Goal: Task Accomplishment & Management: Manage account settings

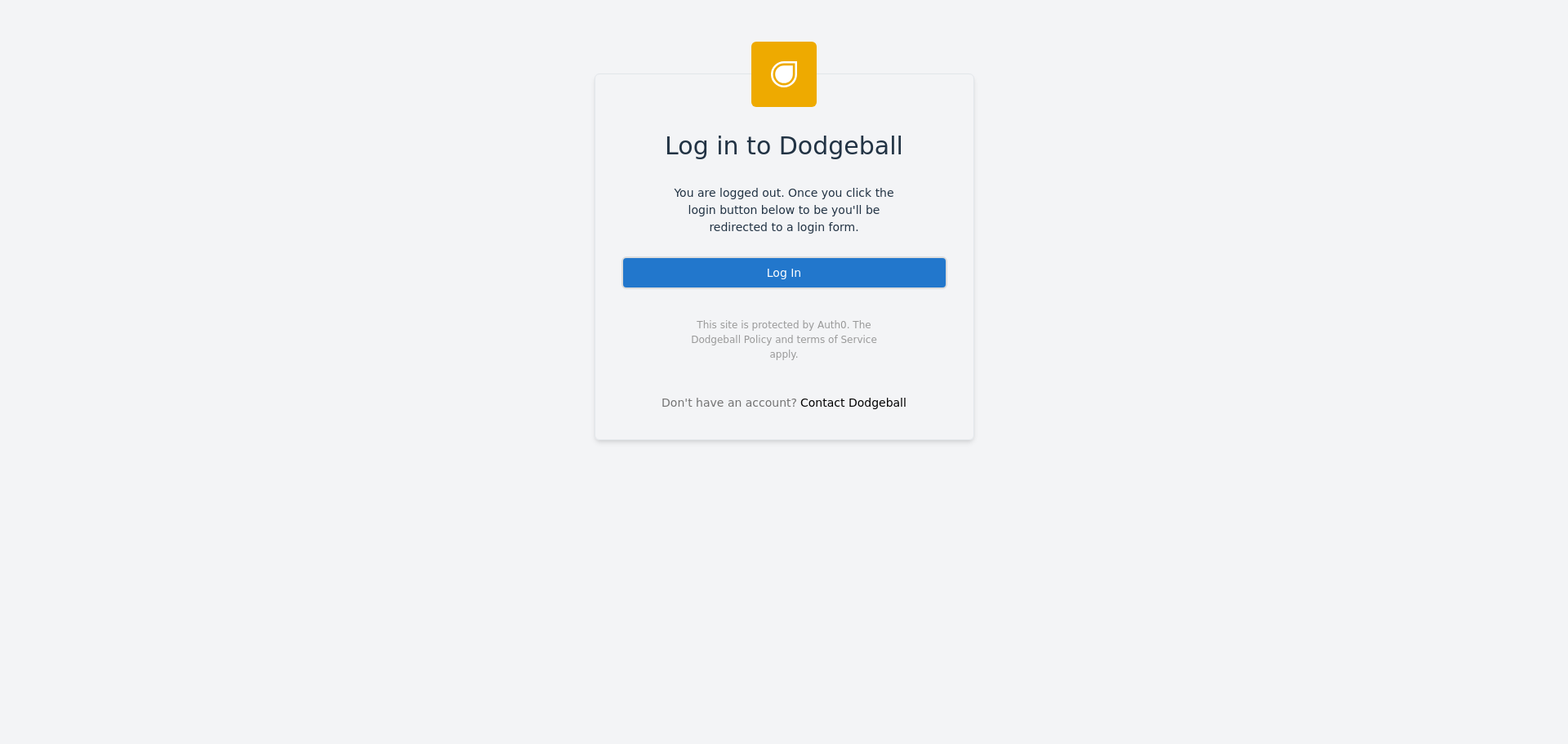
click at [737, 276] on div "Log In" at bounding box center [784, 272] width 326 height 32
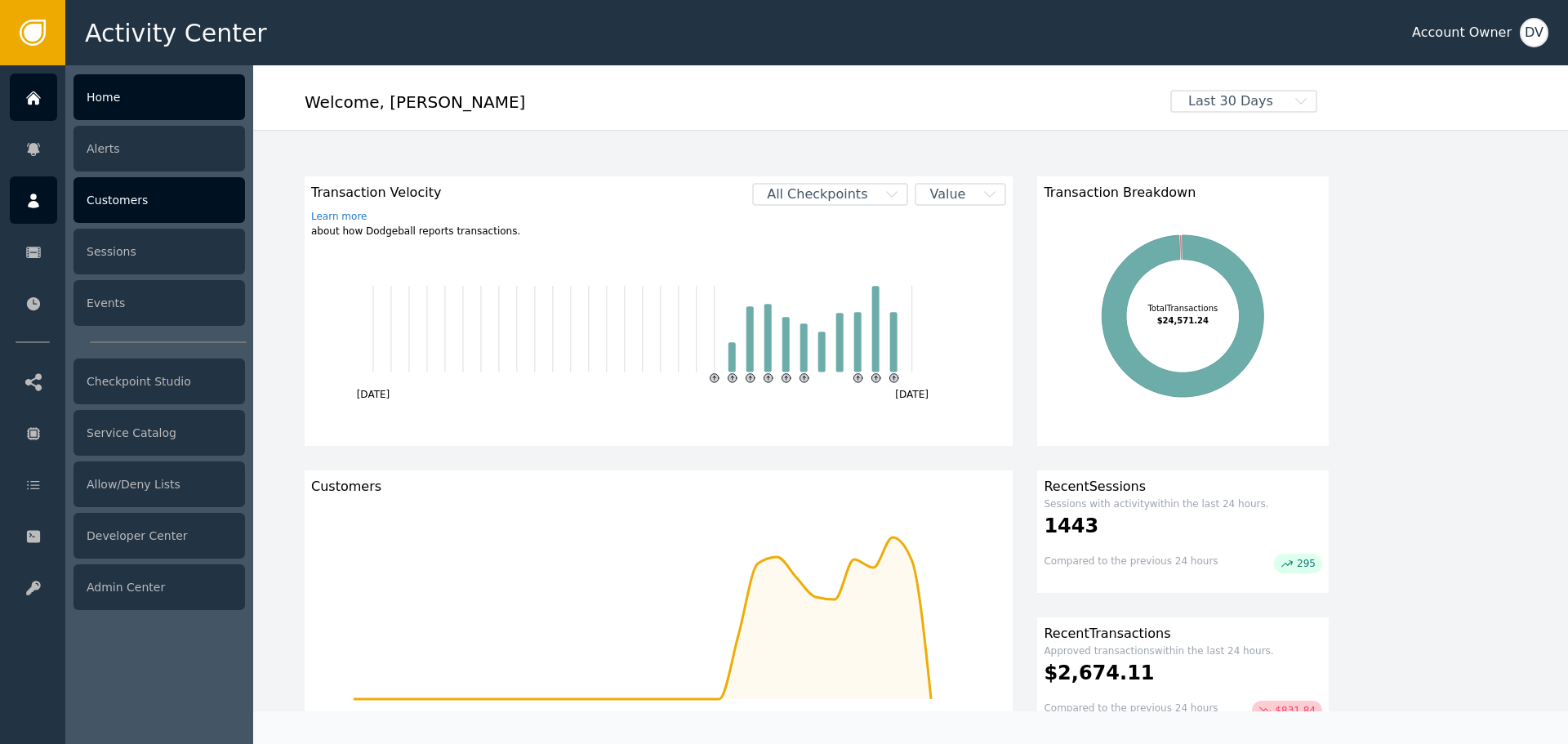
click at [120, 195] on div "Customers" at bounding box center [159, 200] width 171 height 46
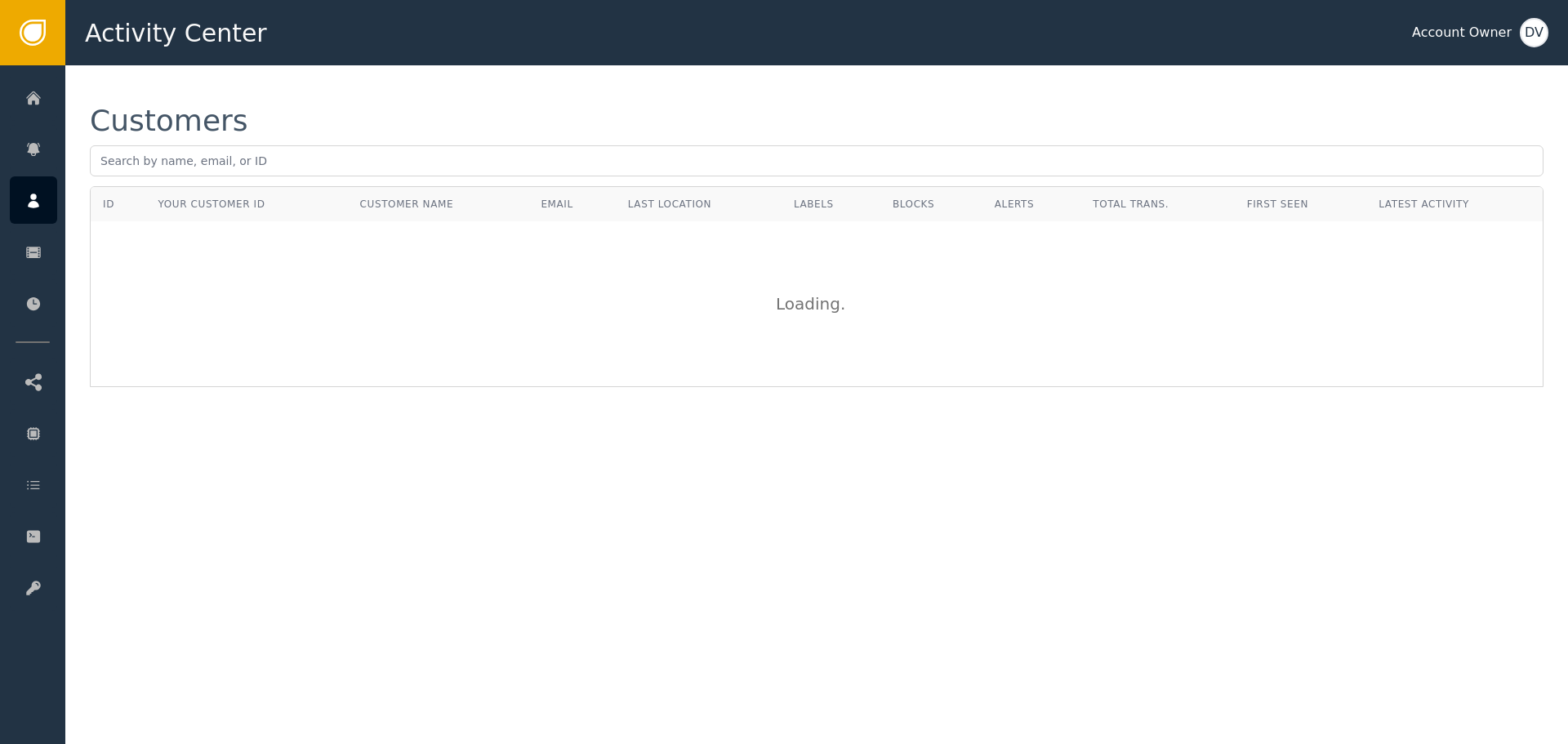
click at [286, 141] on div "Customers" at bounding box center [816, 146] width 1453 height 80
click at [273, 157] on input "text" at bounding box center [816, 160] width 1453 height 31
paste input "[EMAIL_ADDRESS][DOMAIN_NAME]"
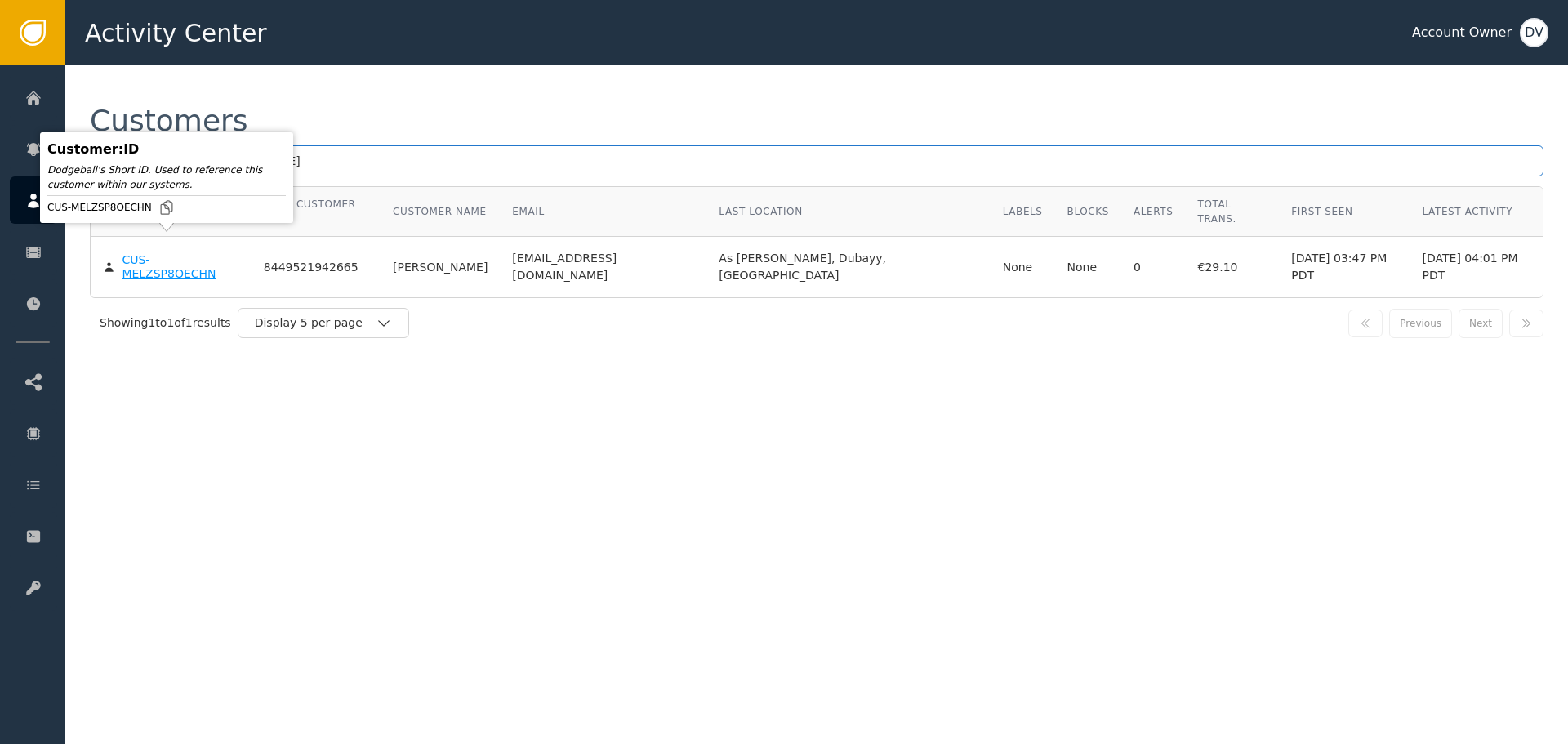
type input "[EMAIL_ADDRESS][DOMAIN_NAME]"
click at [130, 253] on div "CUS-MELZSP8OECHN" at bounding box center [180, 268] width 116 height 29
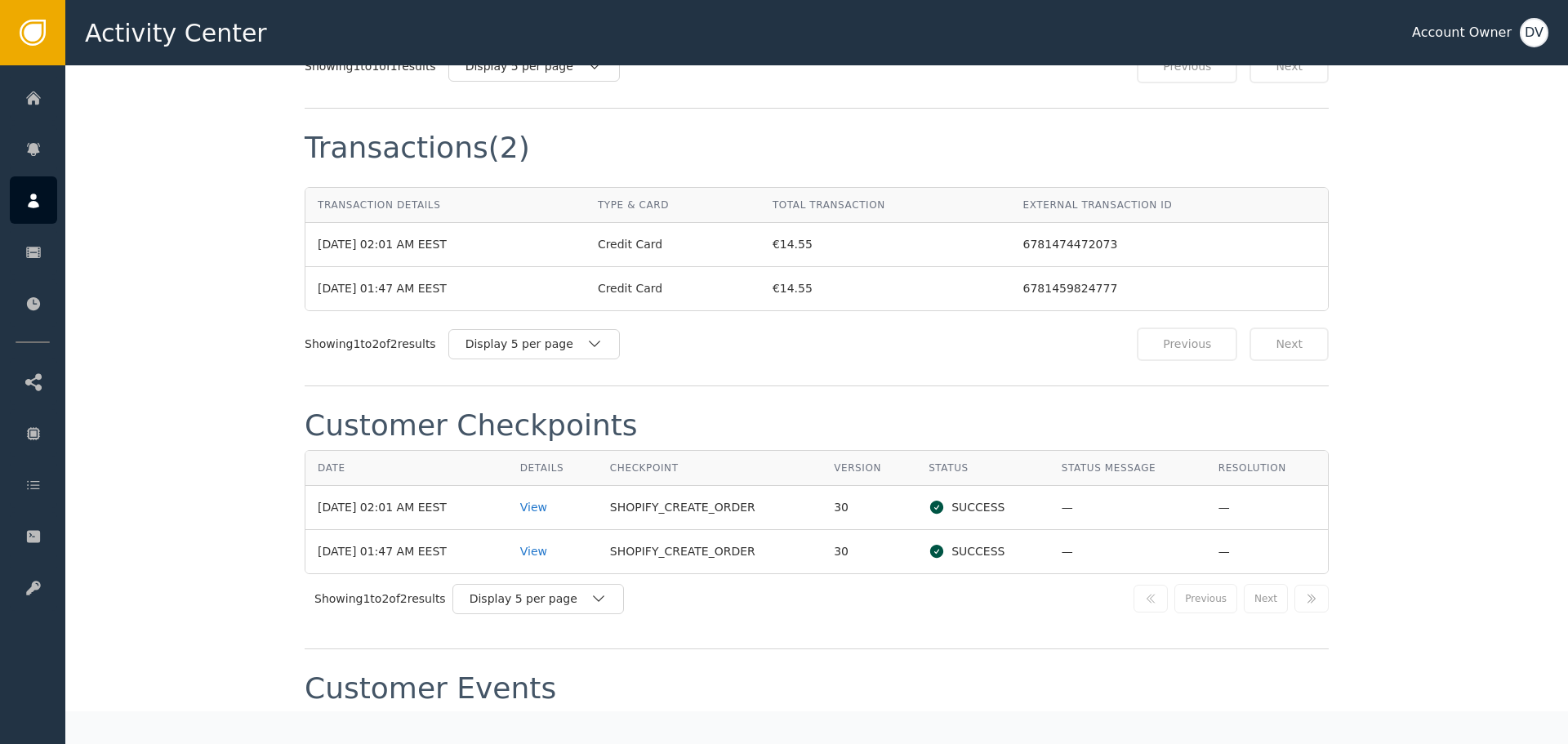
scroll to position [1469, 0]
click at [547, 552] on div "View" at bounding box center [553, 550] width 65 height 17
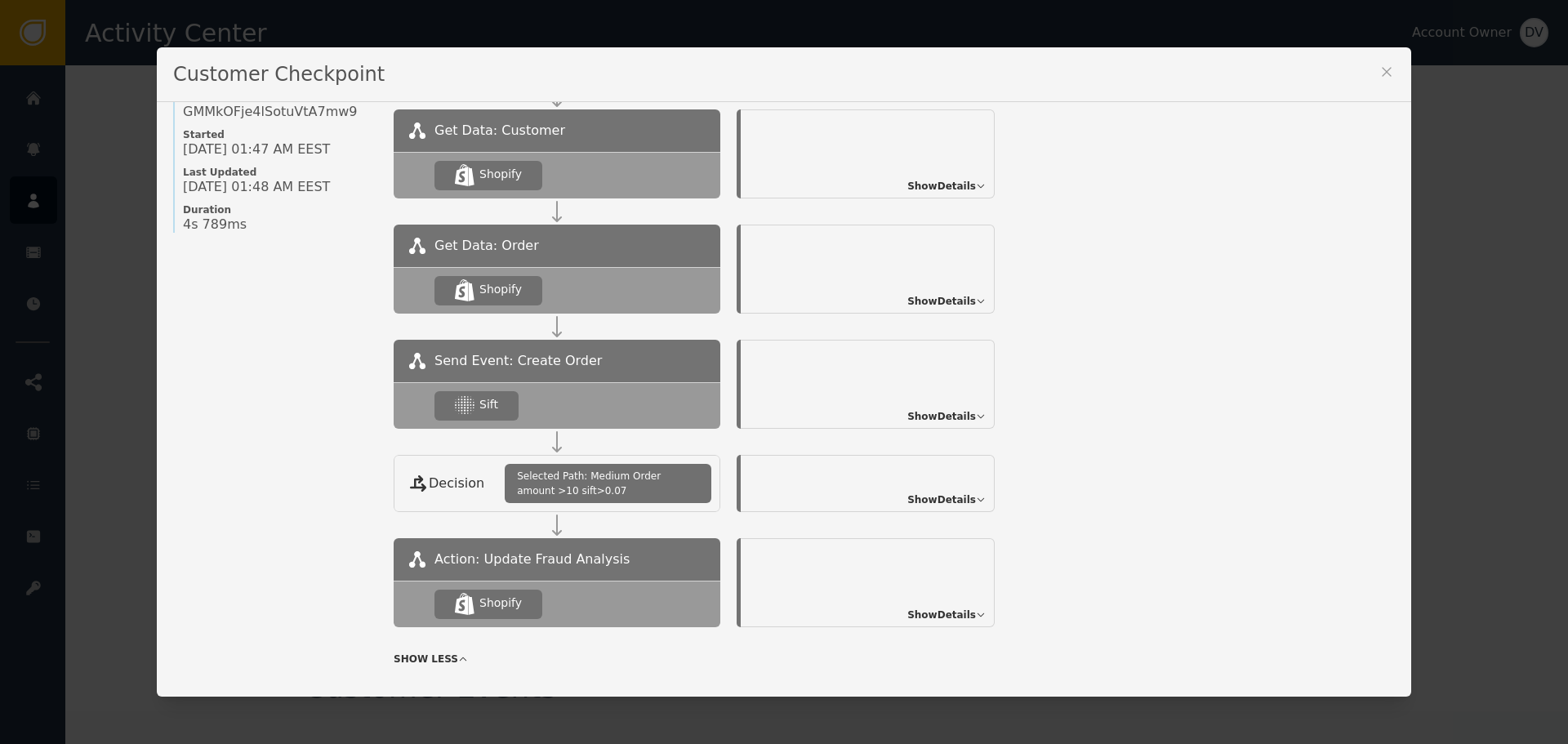
scroll to position [163, 0]
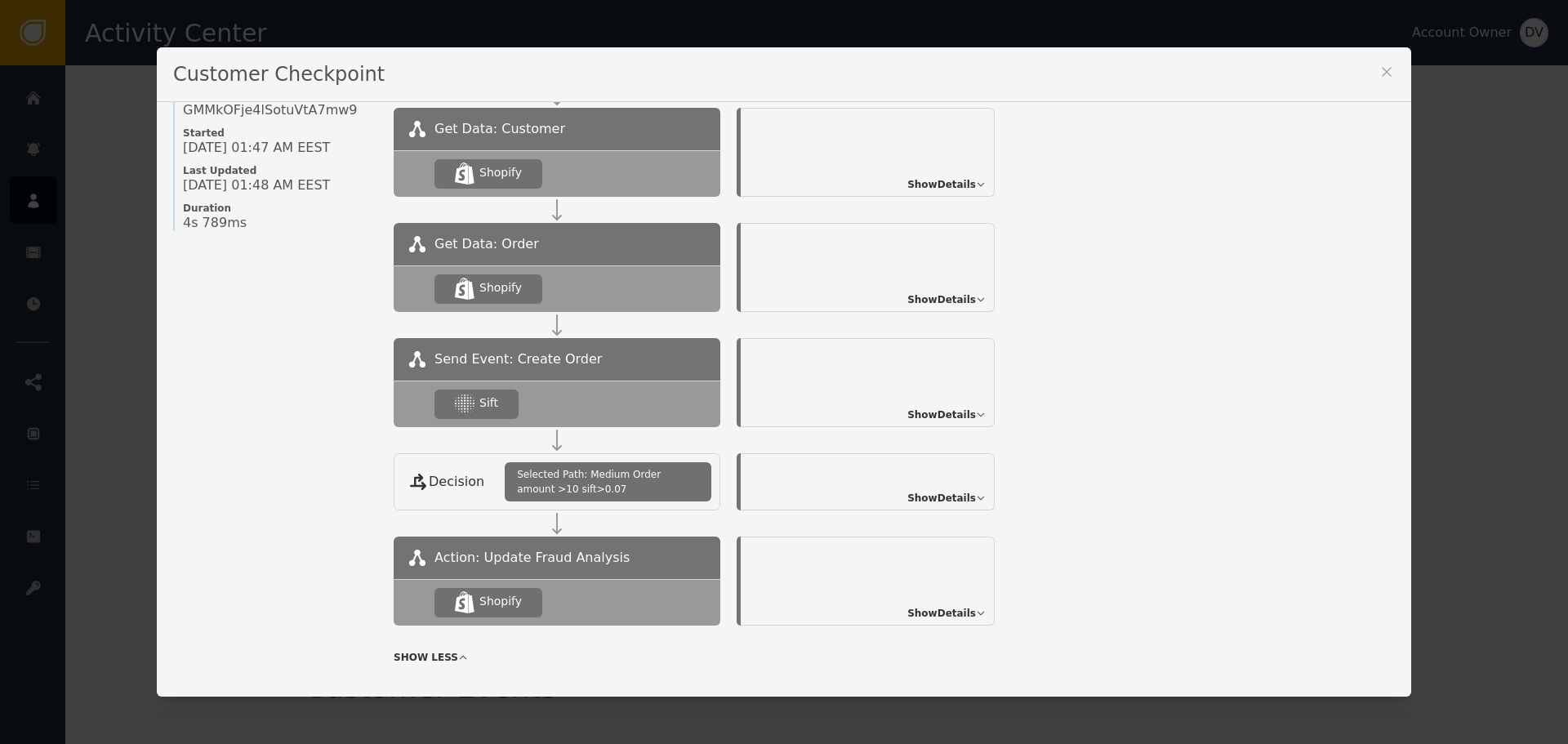
click at [956, 414] on span "Show Details" at bounding box center [941, 415] width 69 height 14
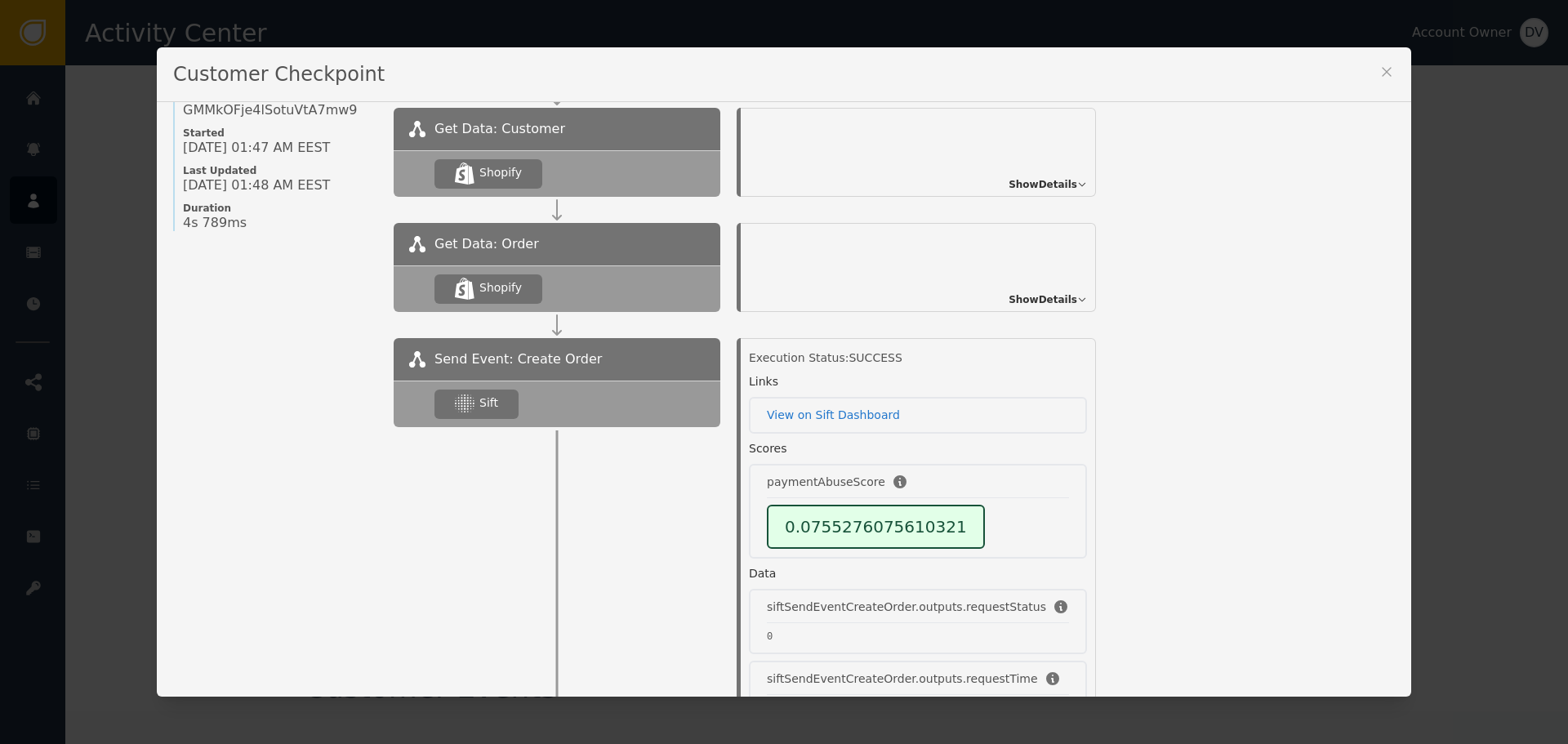
click at [956, 414] on link "View on Sift Dashboard" at bounding box center [917, 415] width 302 height 17
click at [1378, 71] on icon at bounding box center [1386, 72] width 16 height 16
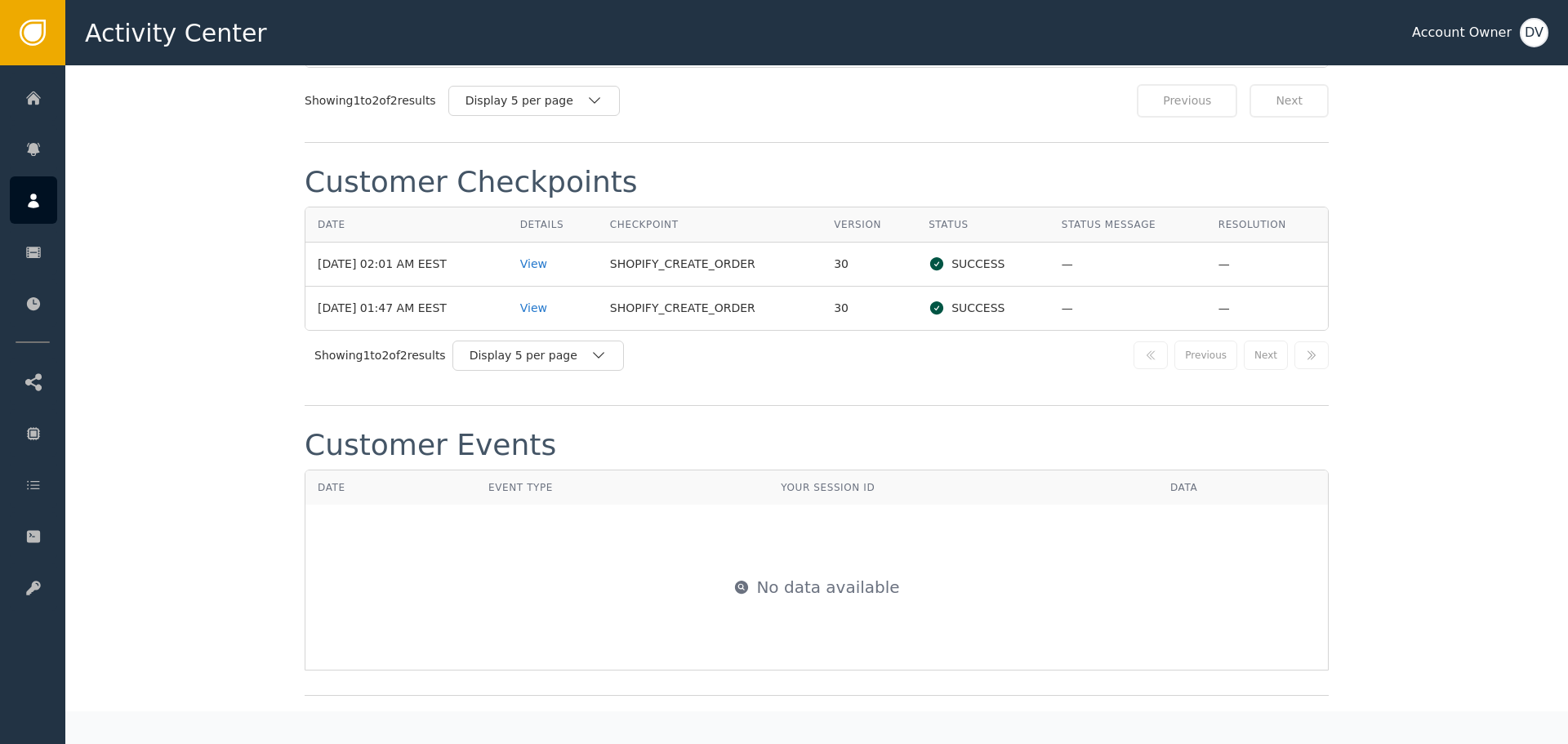
scroll to position [1715, 0]
click at [553, 260] on div "View" at bounding box center [553, 261] width 65 height 17
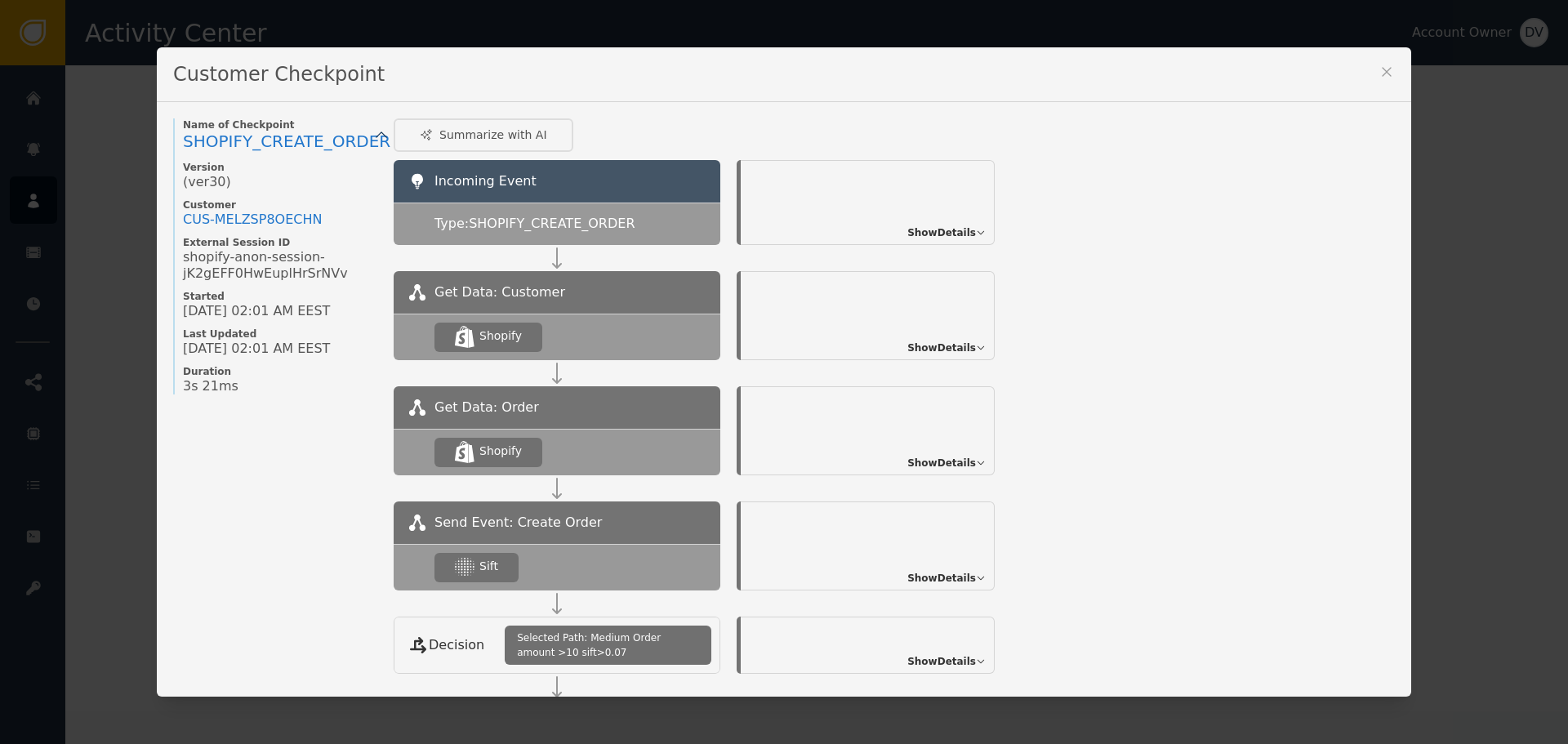
click at [958, 575] on span "Show Details" at bounding box center [941, 577] width 69 height 14
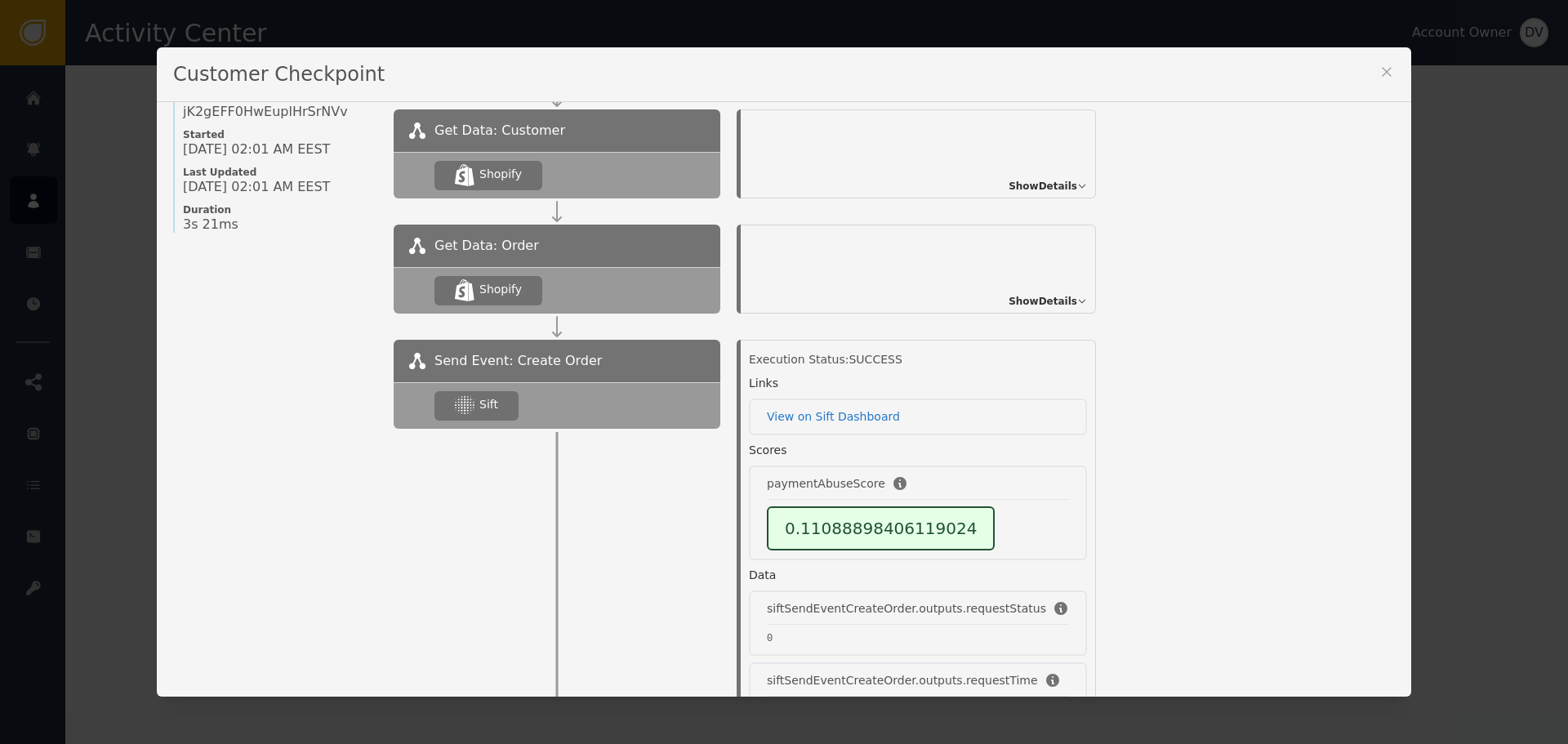
scroll to position [163, 0]
drag, startPoint x: 1379, startPoint y: 67, endPoint x: 1217, endPoint y: 68, distance: 162.0
click at [1378, 67] on icon at bounding box center [1386, 72] width 16 height 16
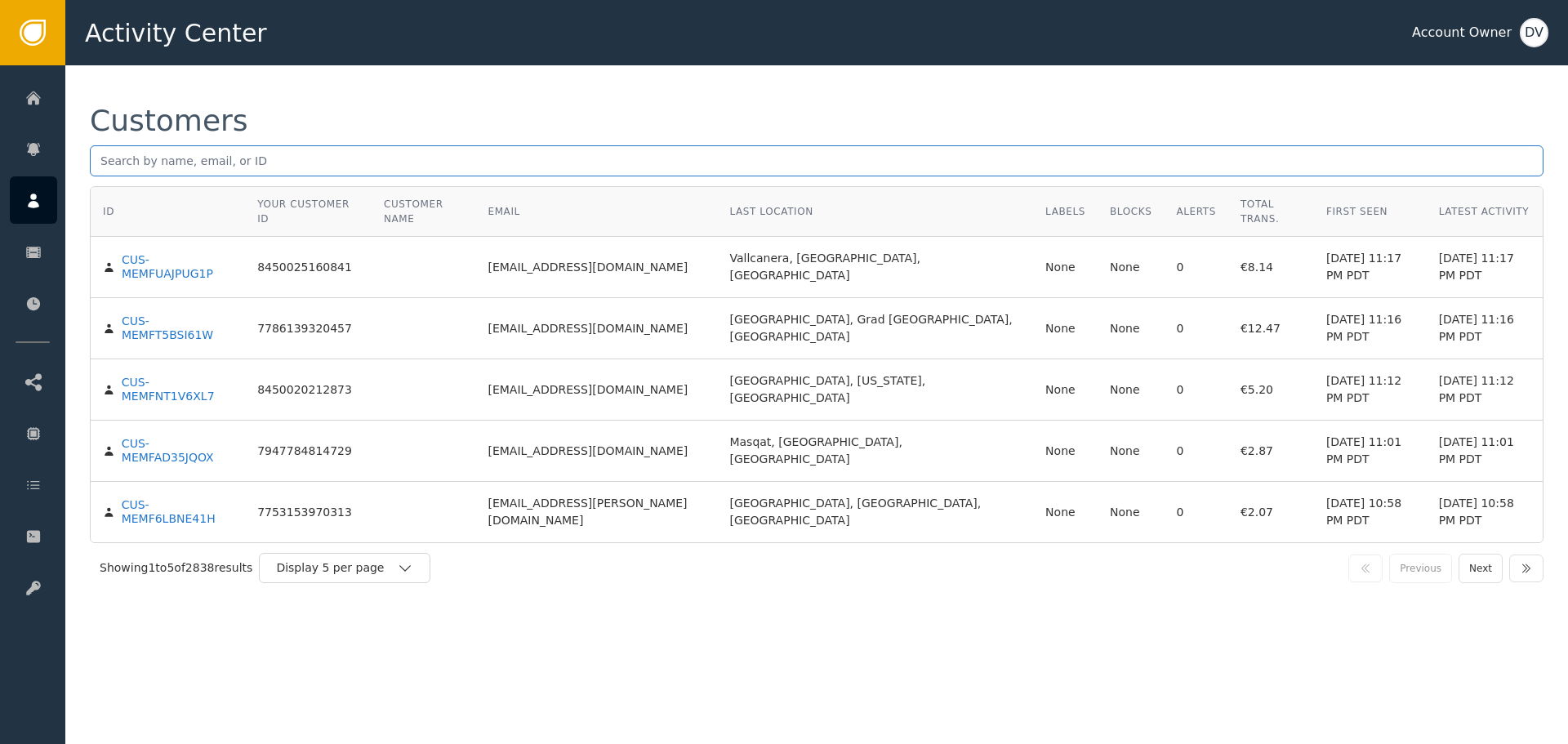
click at [270, 171] on input "text" at bounding box center [816, 160] width 1453 height 31
paste input "[EMAIL_ADDRESS][DOMAIN_NAME]"
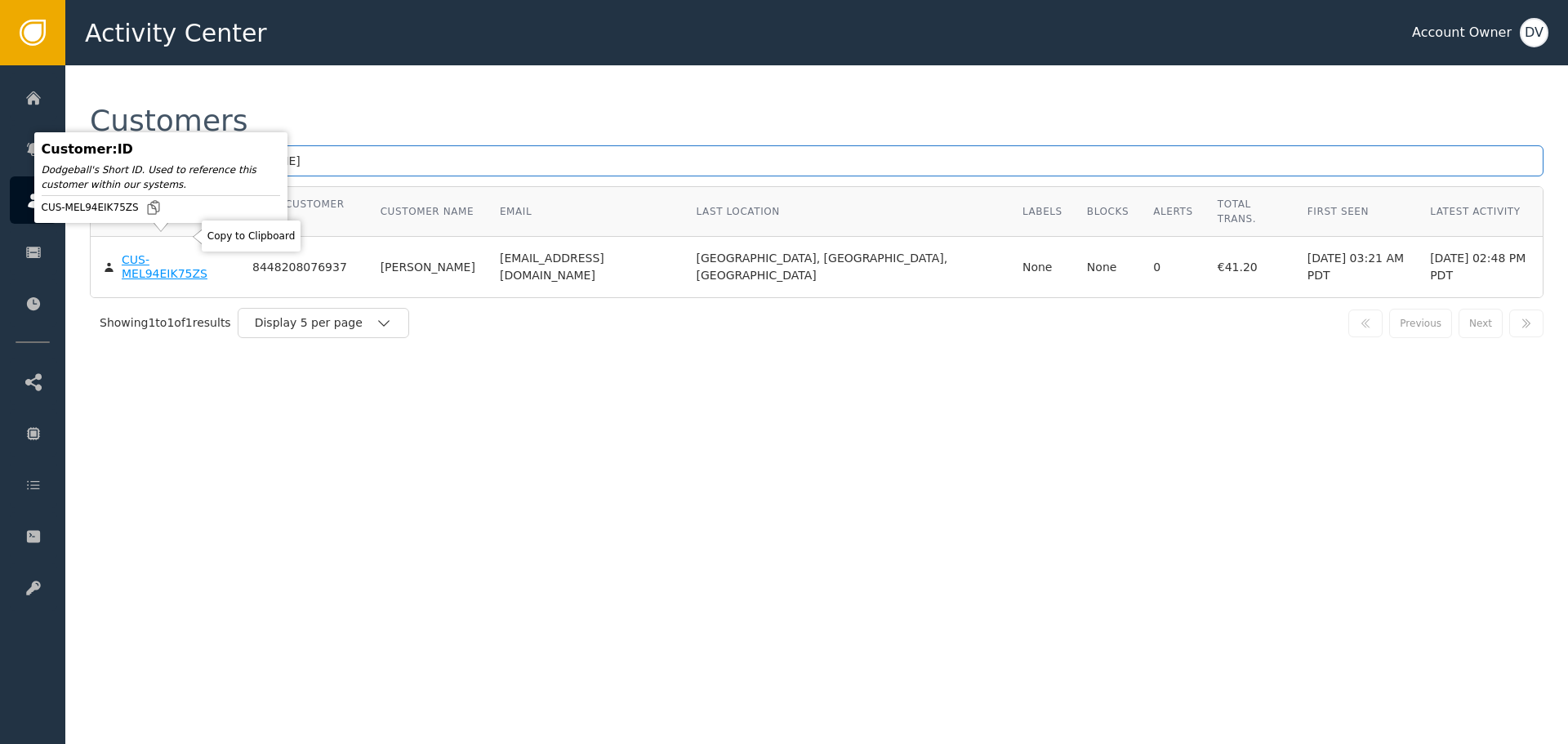
type input "[EMAIL_ADDRESS][DOMAIN_NAME]"
click at [177, 65] on body "Activity Center Account Owner DV Home Alerts Customers Sessions Events Checkpoi…" at bounding box center [784, 32] width 1568 height 65
click at [163, 253] on div "CUS-MEL94EIK75ZS" at bounding box center [175, 268] width 107 height 29
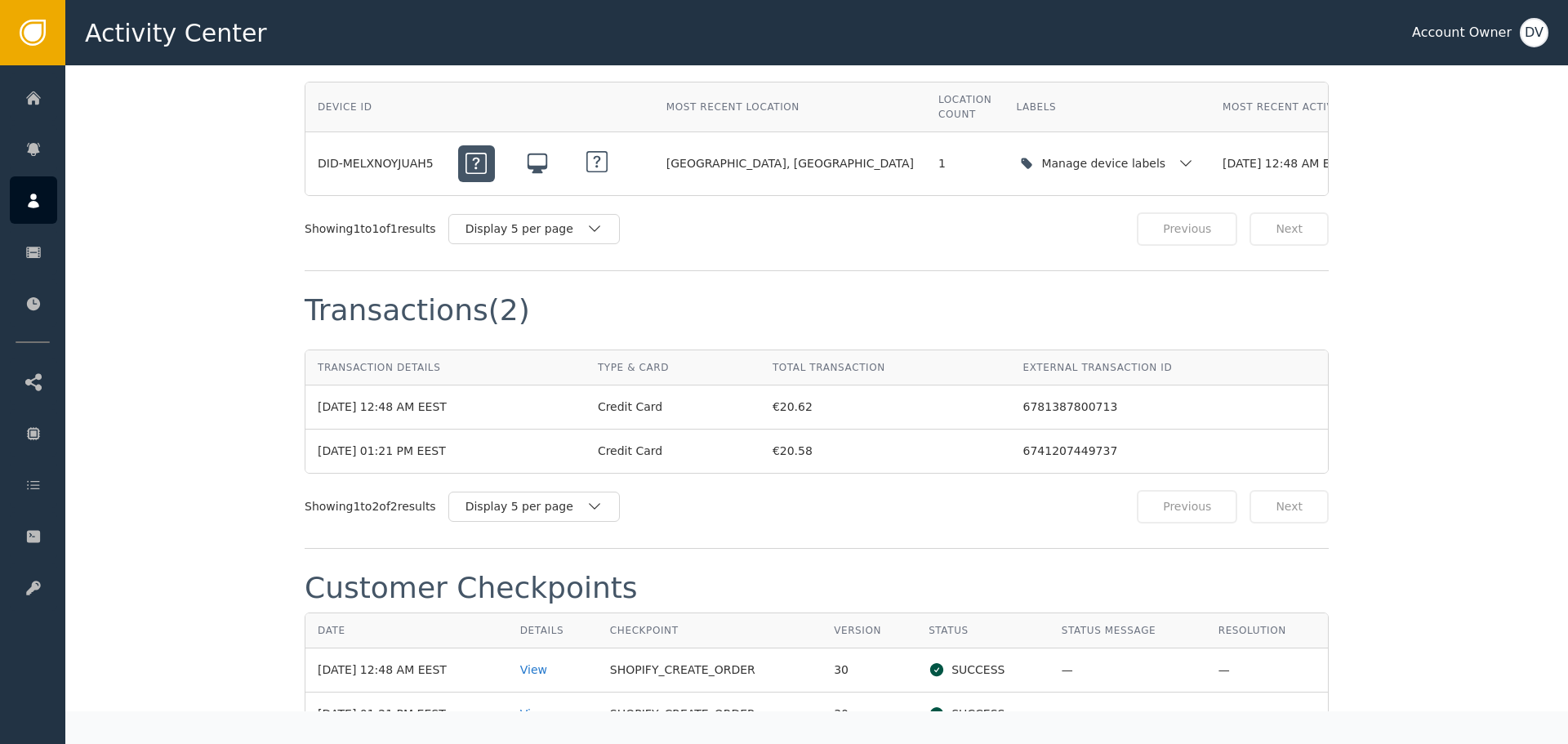
scroll to position [1633, 0]
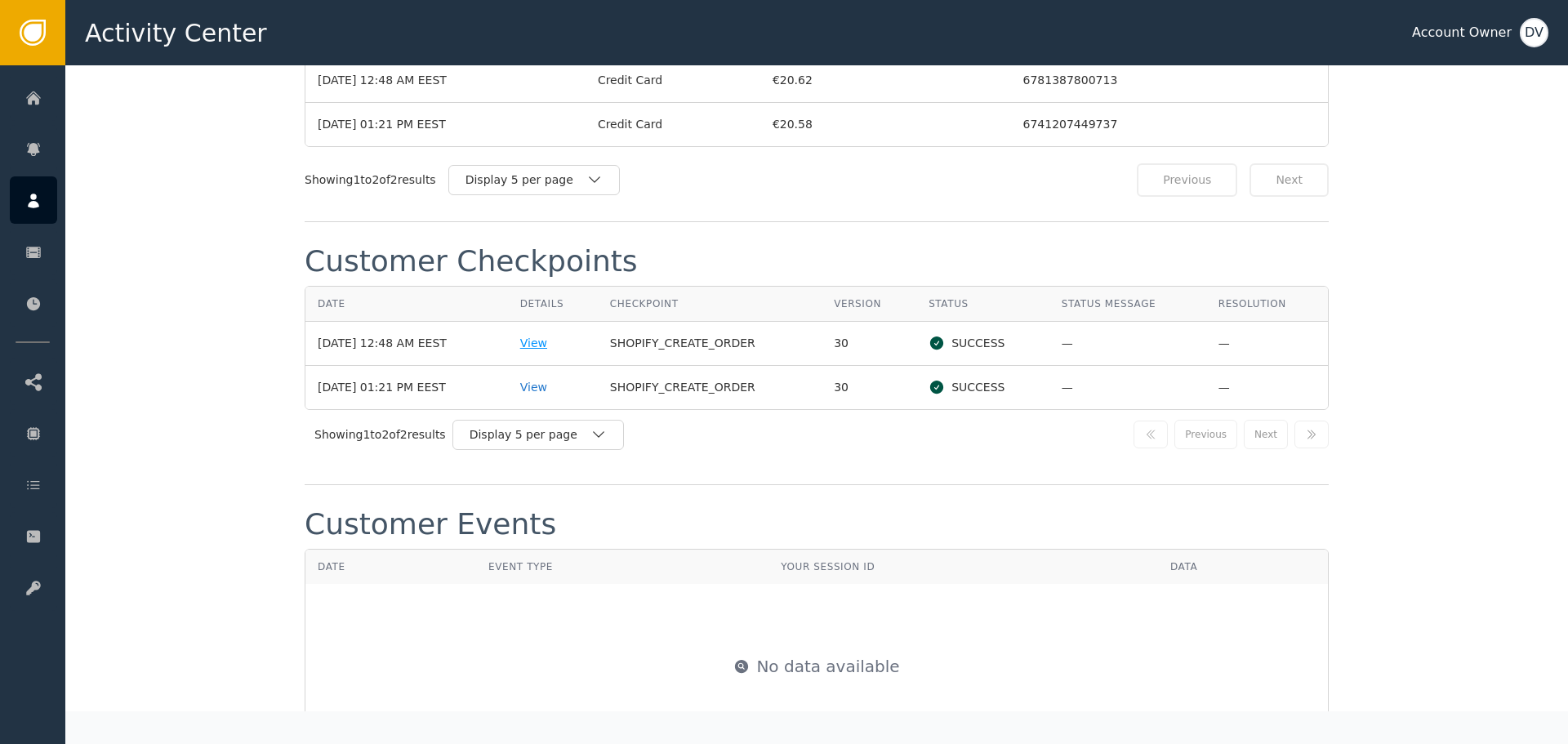
click at [551, 335] on div "View" at bounding box center [553, 343] width 65 height 17
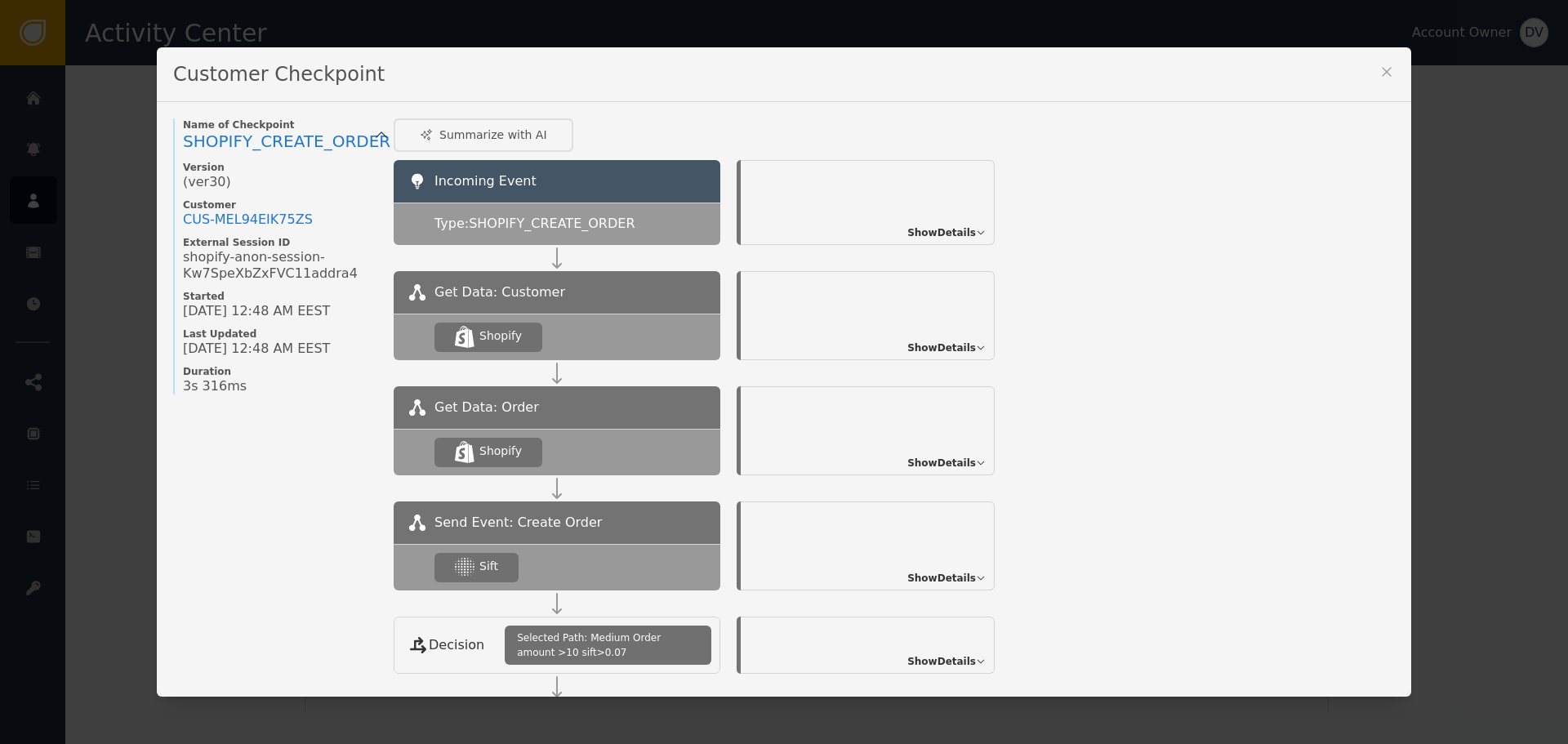
scroll to position [192, 0]
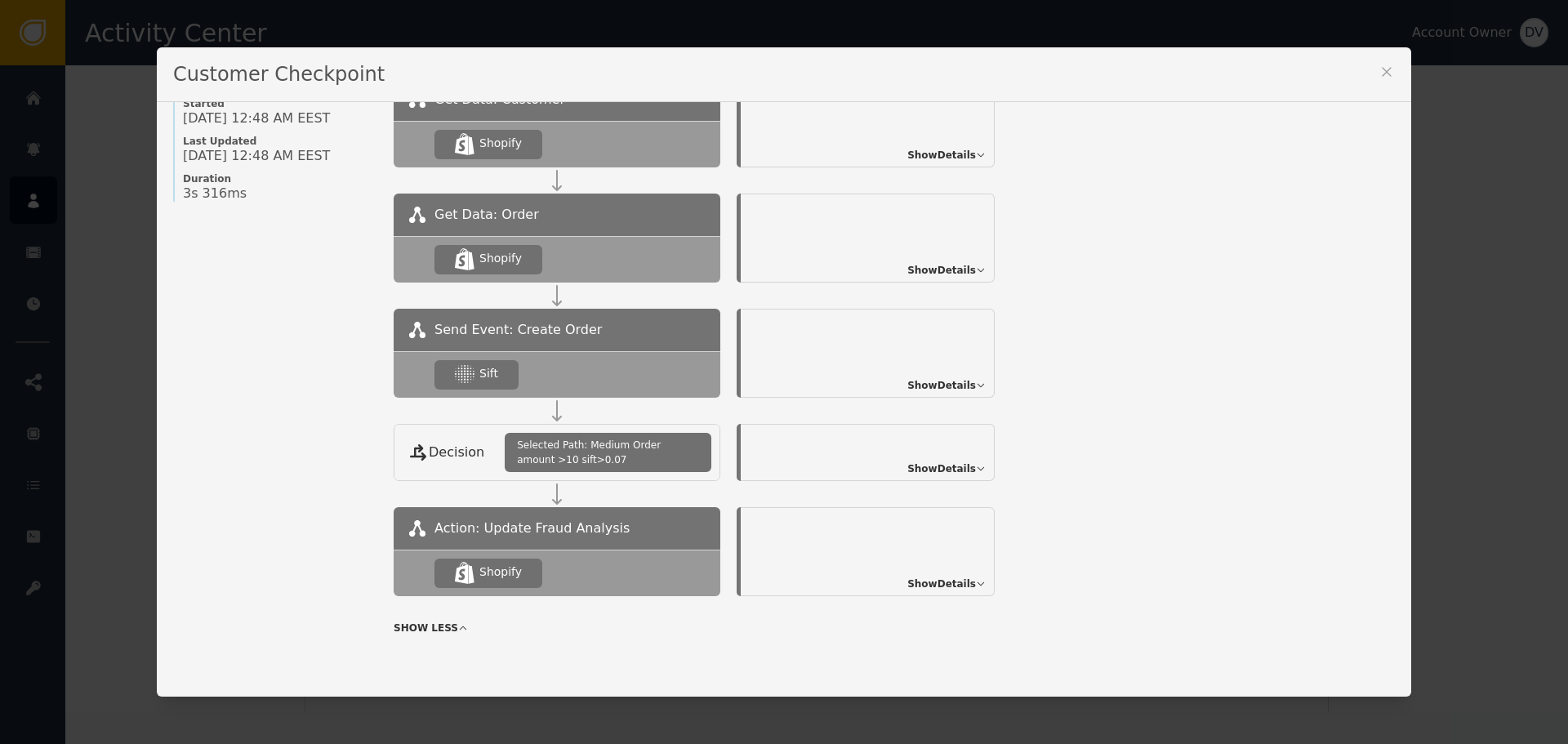
click at [958, 378] on span "Show Details" at bounding box center [941, 385] width 69 height 14
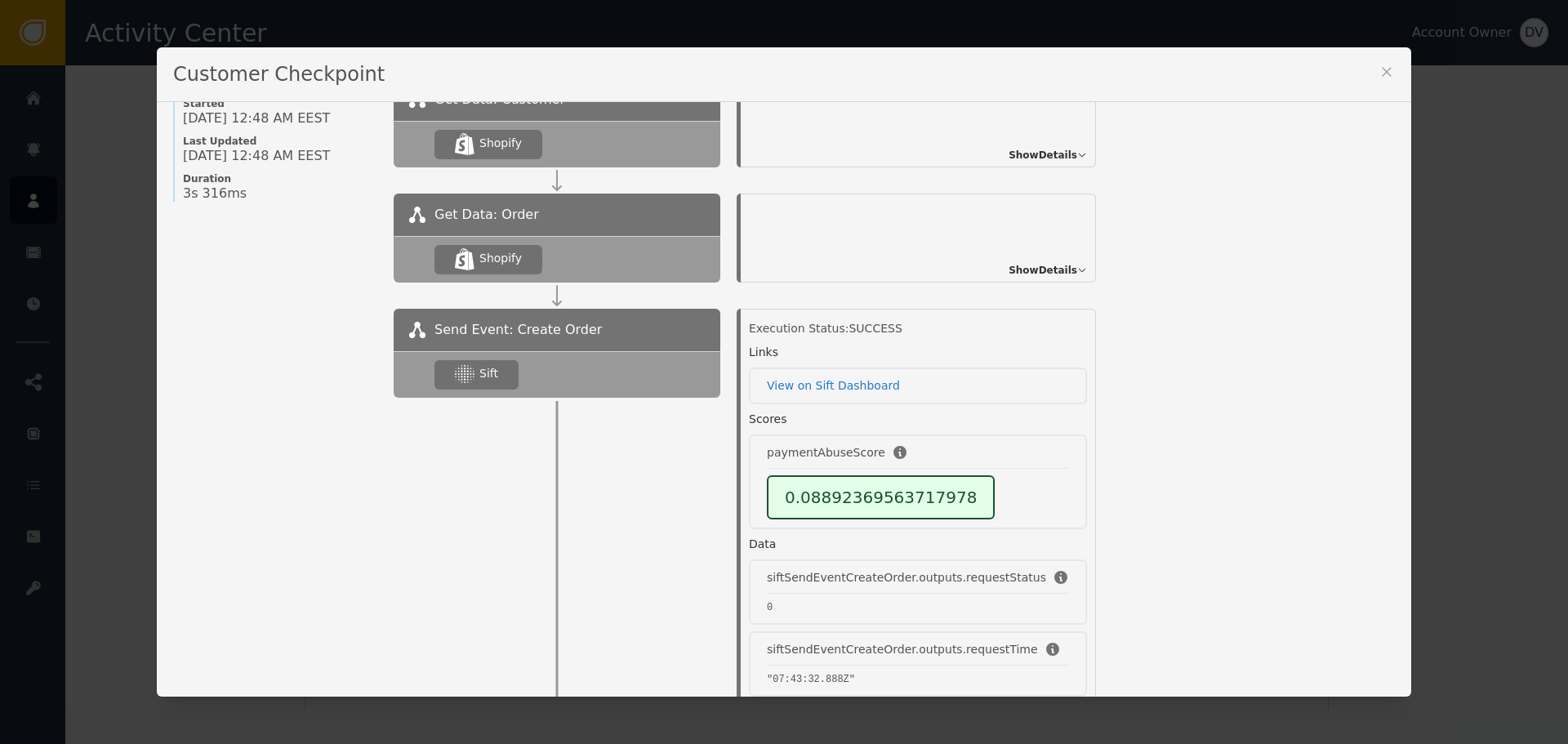
drag, startPoint x: 1384, startPoint y: 67, endPoint x: 1279, endPoint y: 121, distance: 118.1
click at [1384, 67] on icon at bounding box center [1386, 72] width 16 height 16
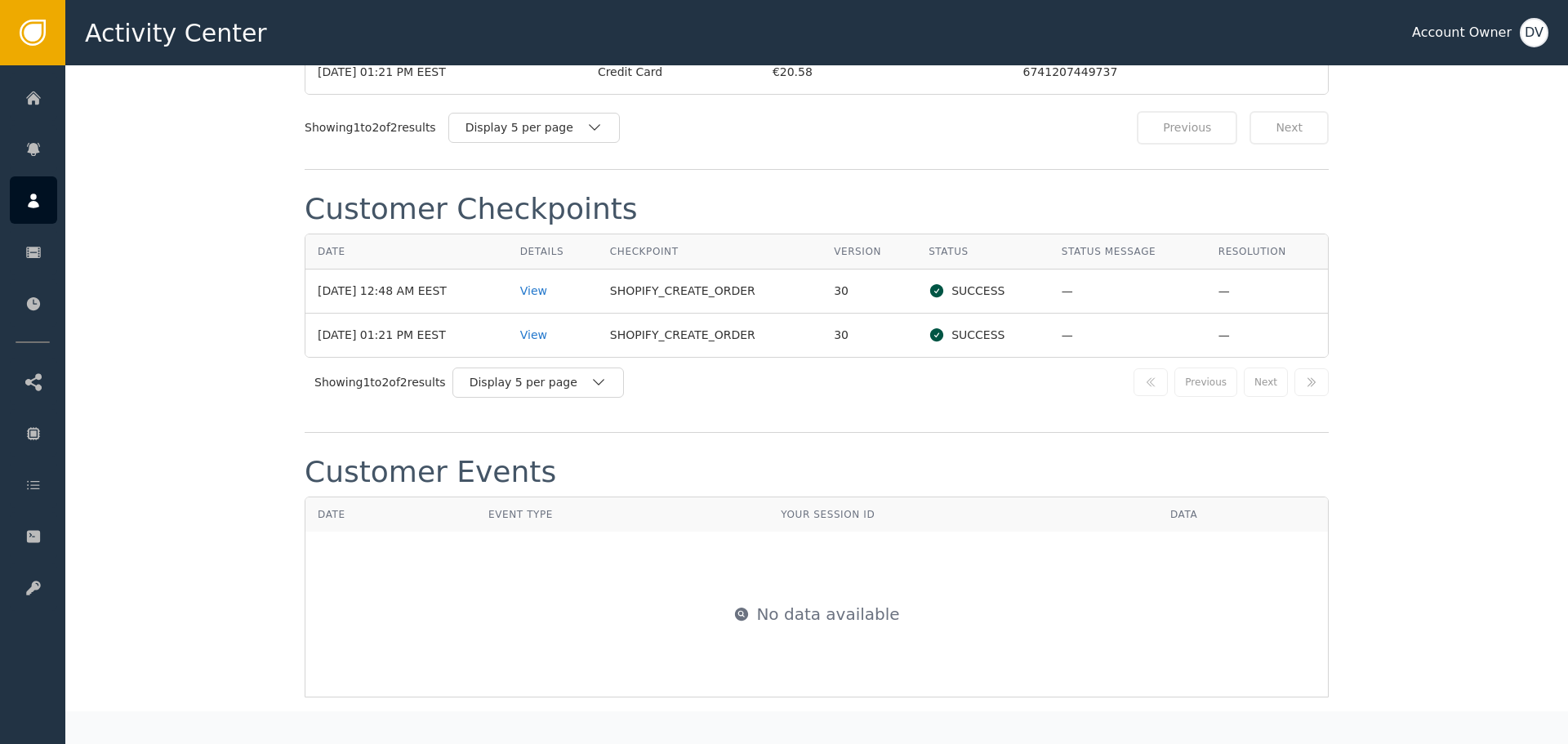
scroll to position [1715, 0]
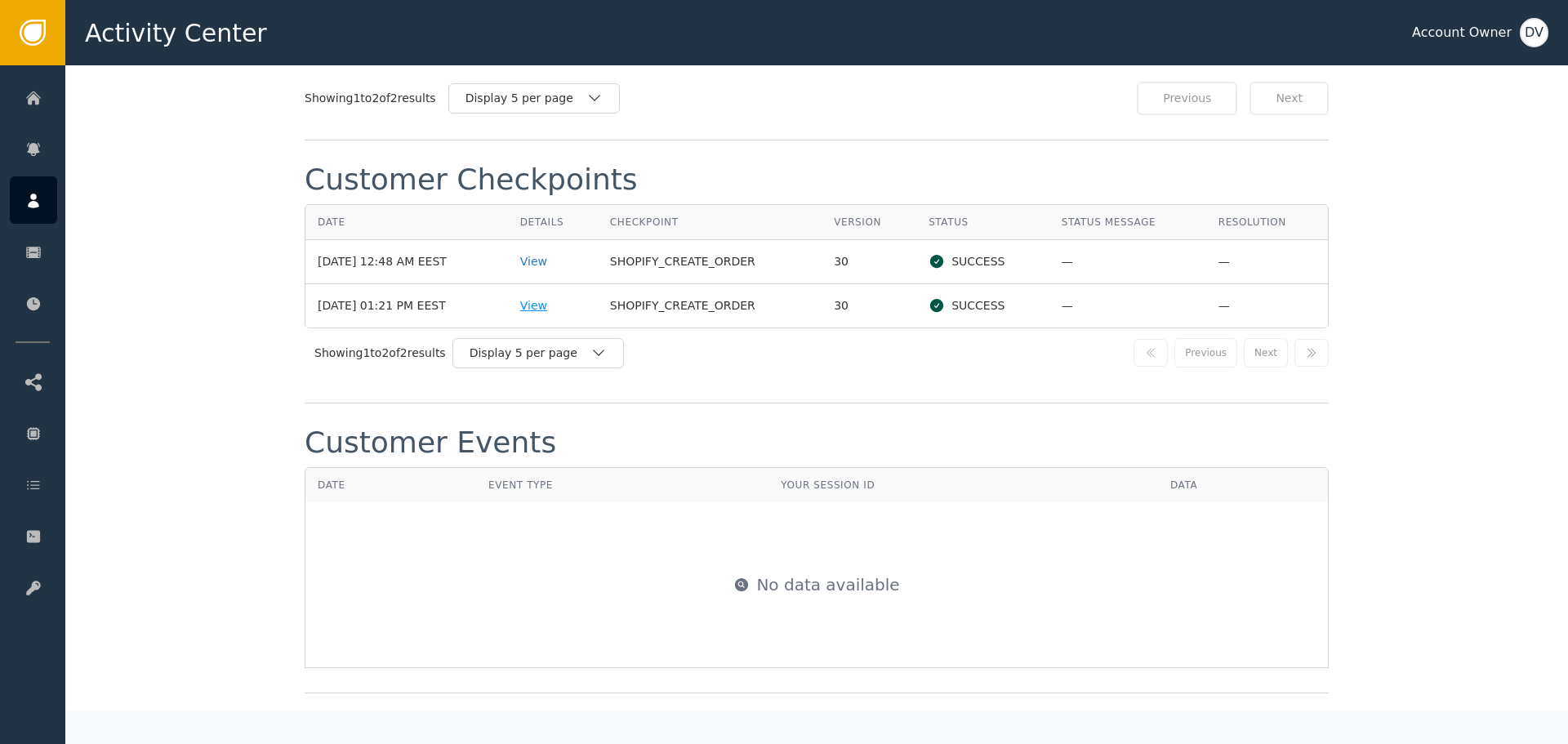
click at [553, 297] on div "View" at bounding box center [553, 305] width 65 height 17
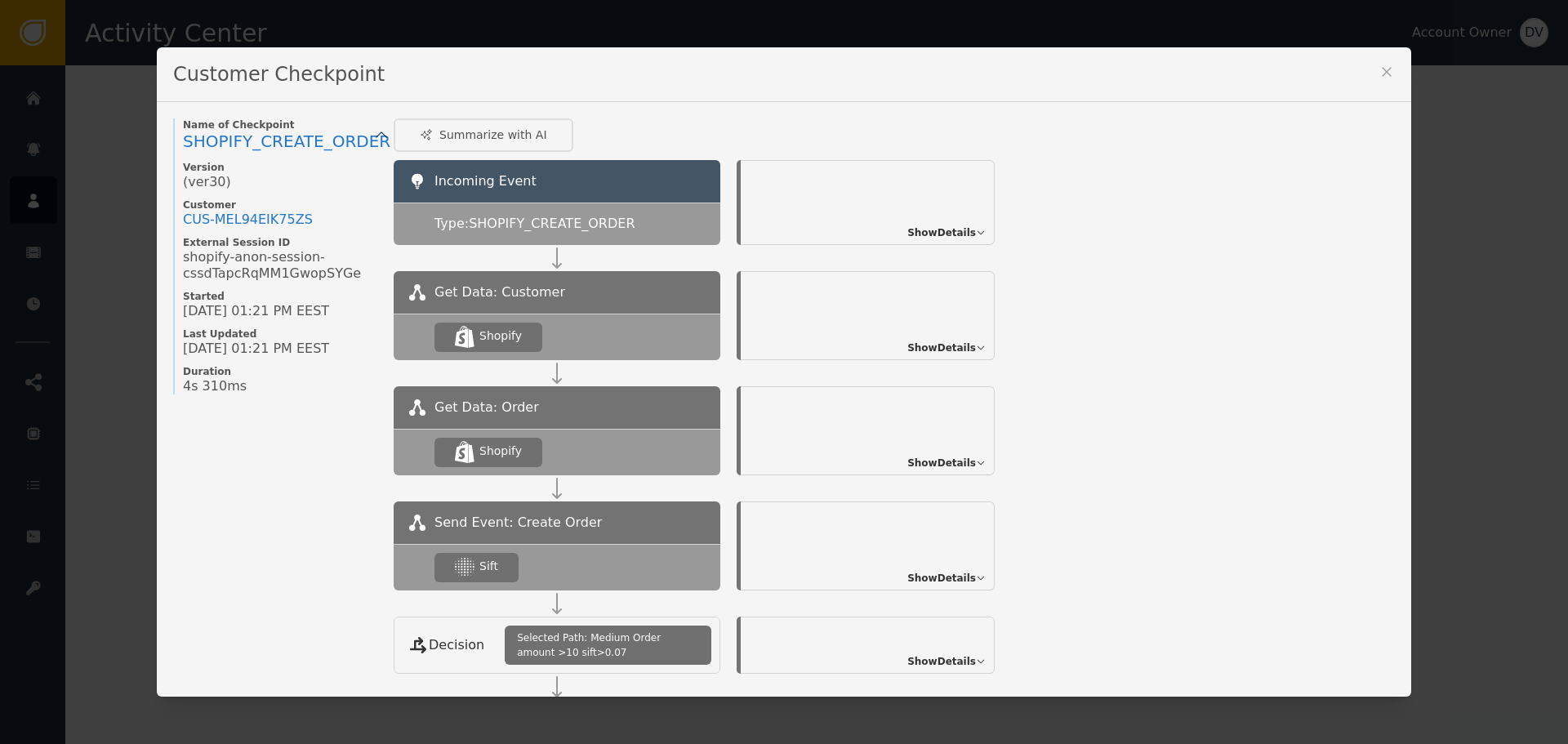
click at [945, 572] on span "Show Details" at bounding box center [941, 577] width 69 height 14
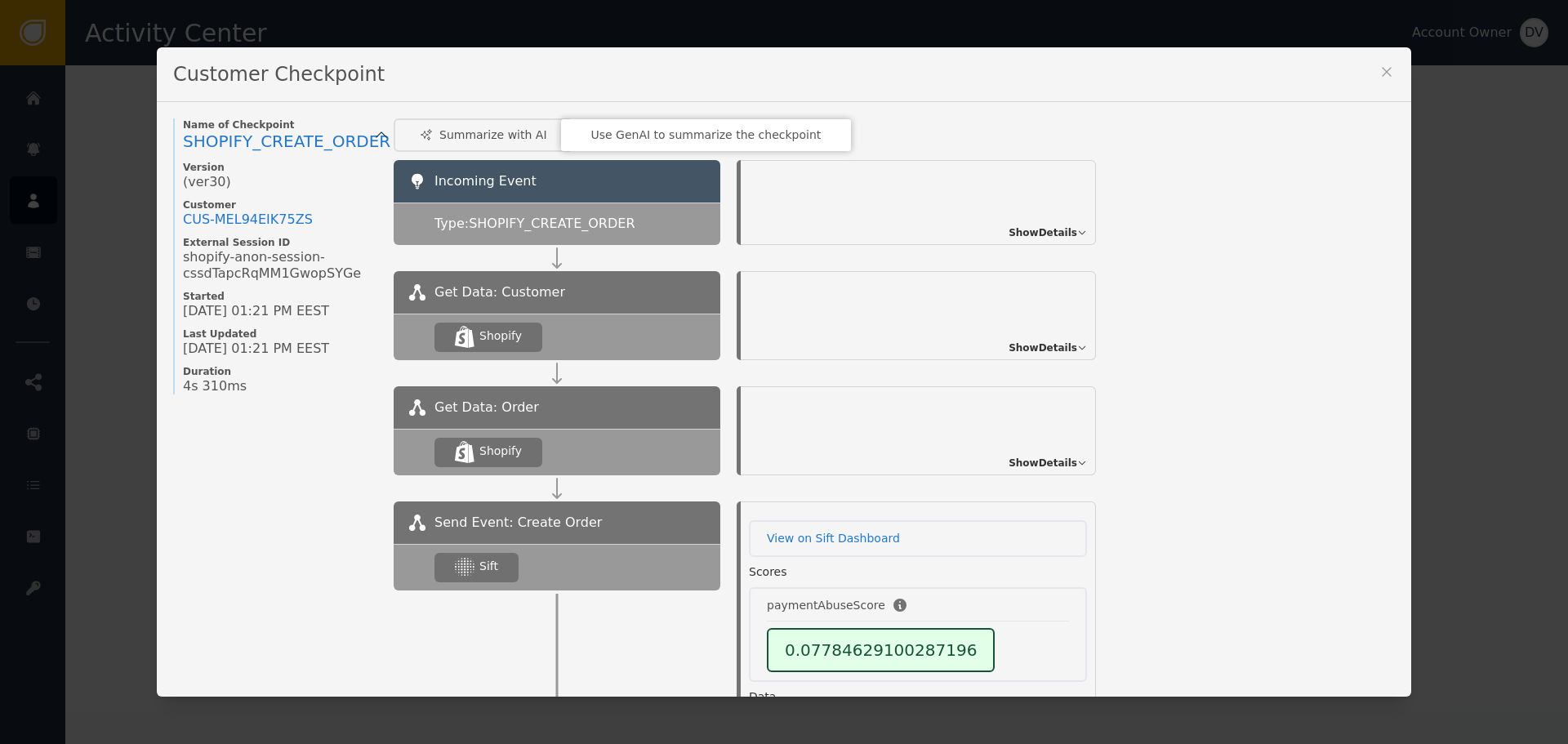
scroll to position [62, 0]
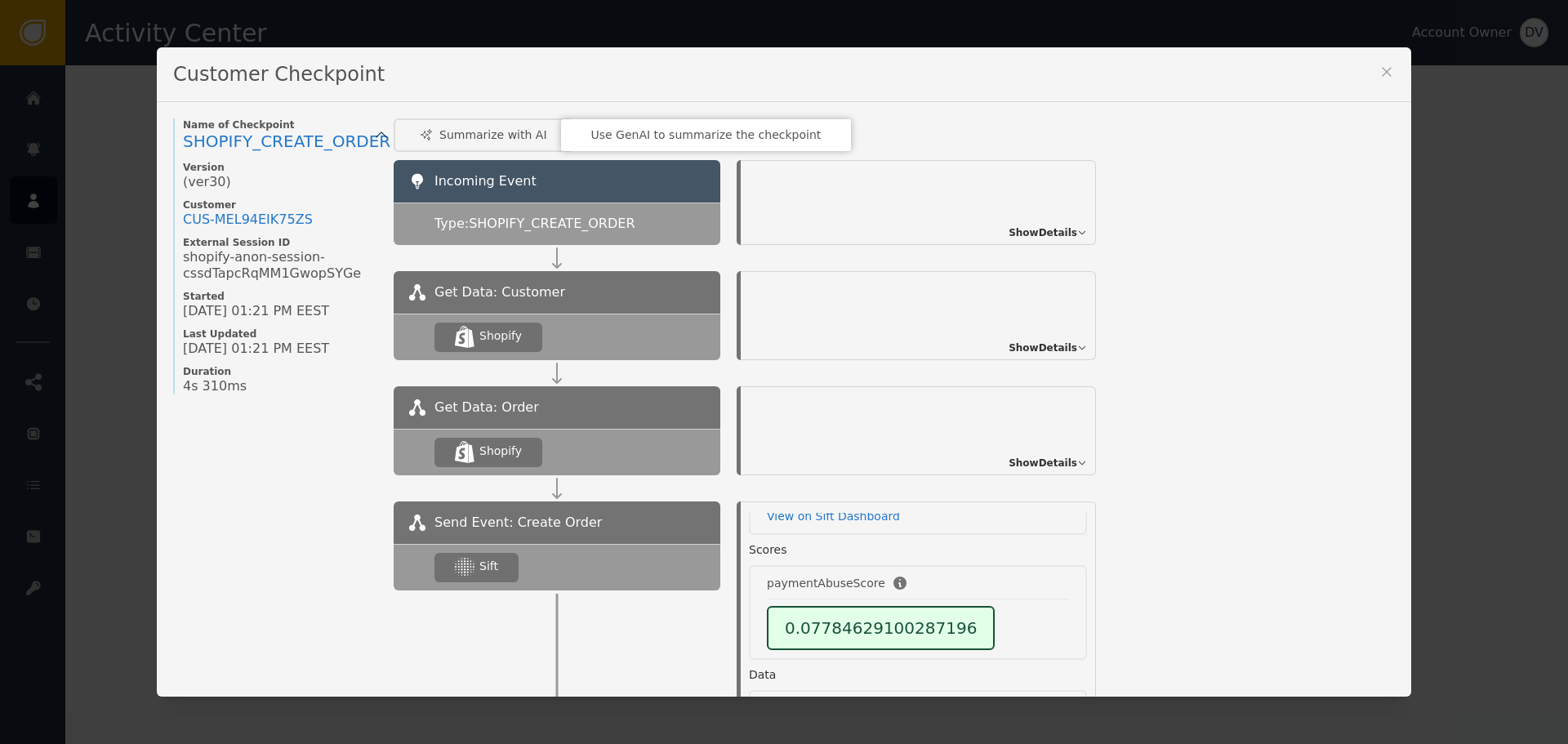
click at [1382, 66] on icon at bounding box center [1386, 72] width 16 height 16
